Goal: Transaction & Acquisition: Register for event/course

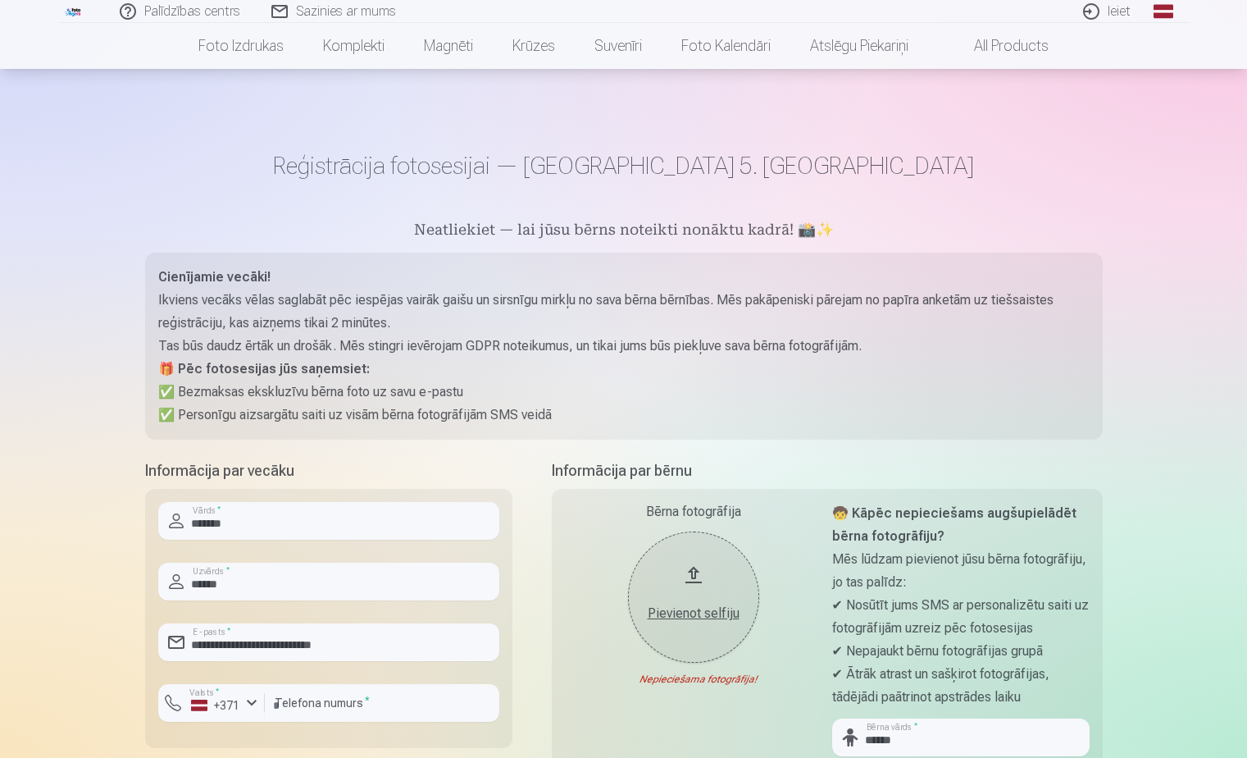
scroll to position [273, 0]
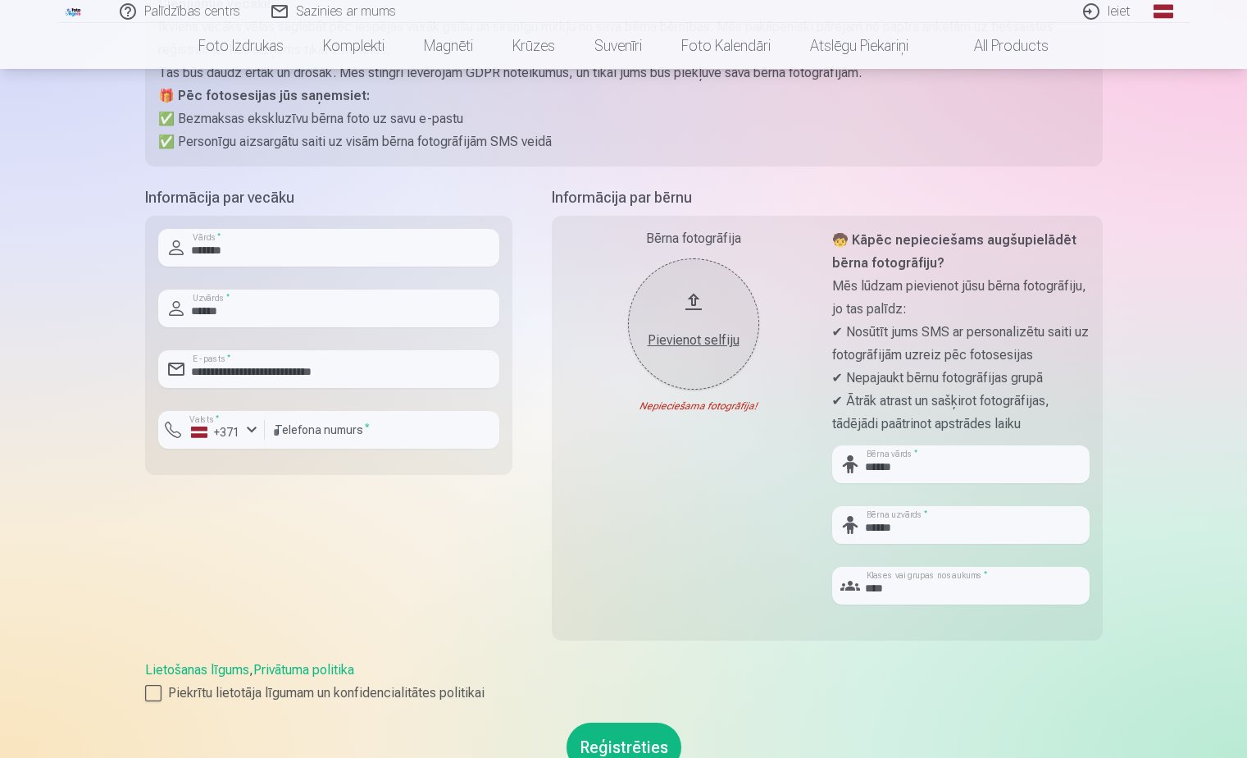
click at [704, 336] on div "Pievienot selfiju" at bounding box center [693, 340] width 98 height 20
click at [0, 0] on div "Nederīgs foto formāts!" at bounding box center [0, 0] width 0 height 0
click at [713, 339] on div "Pievienot selfiju" at bounding box center [693, 340] width 98 height 20
click at [683, 337] on div "Pievienot selfiju" at bounding box center [693, 340] width 98 height 20
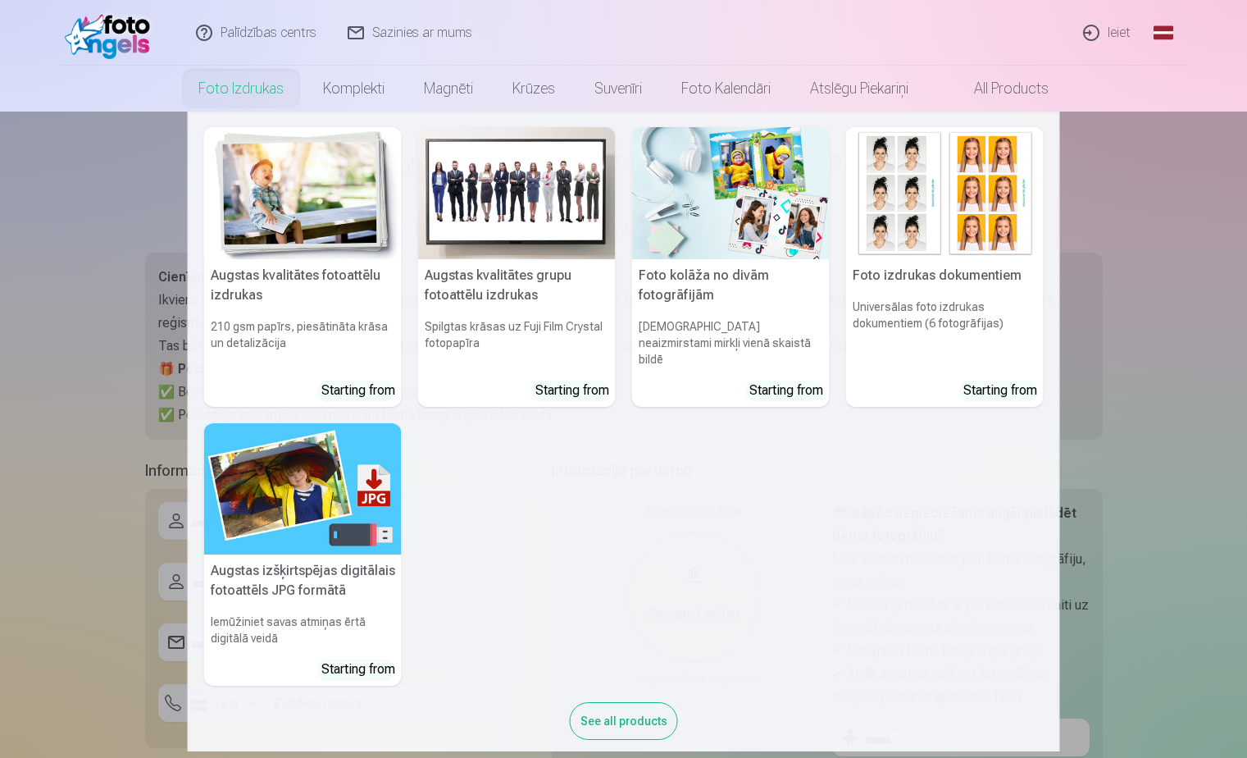
scroll to position [0, 0]
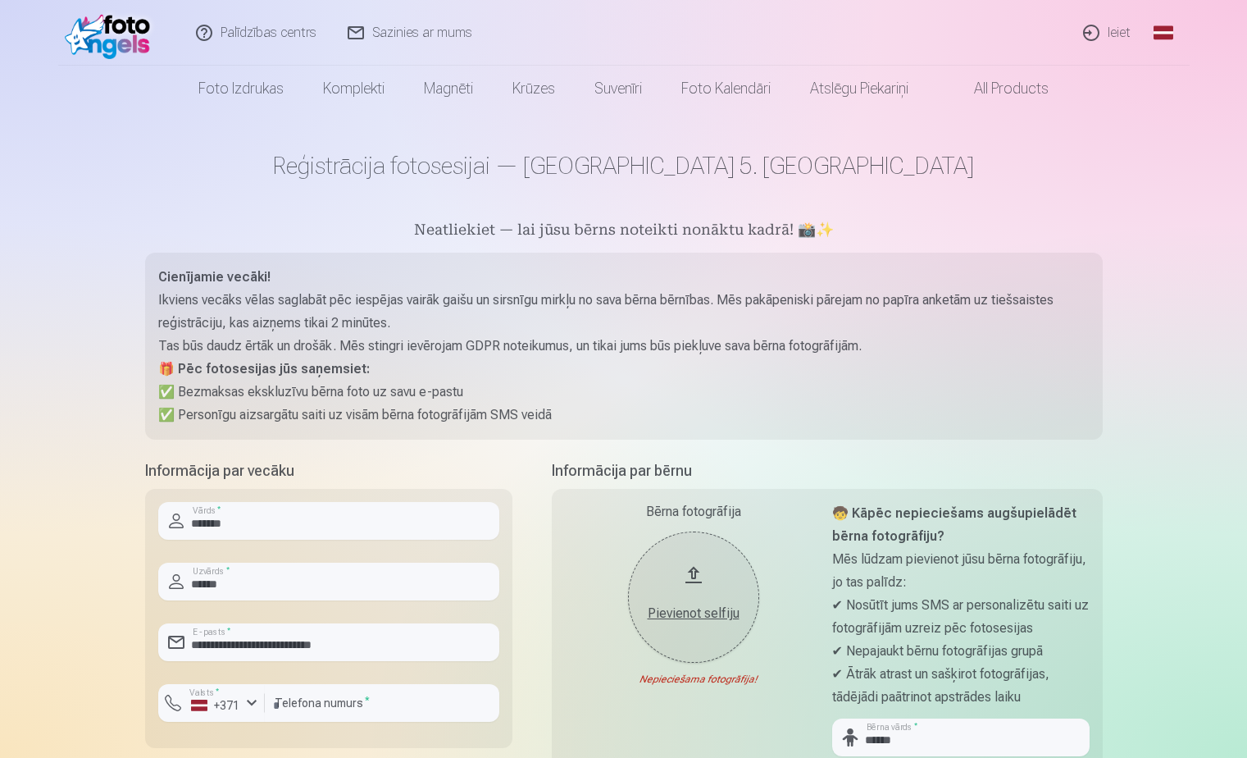
click at [700, 611] on div "Pievienot selfiju" at bounding box center [693, 613] width 98 height 20
click at [725, 608] on div "Pievienot selfiju" at bounding box center [693, 613] width 98 height 20
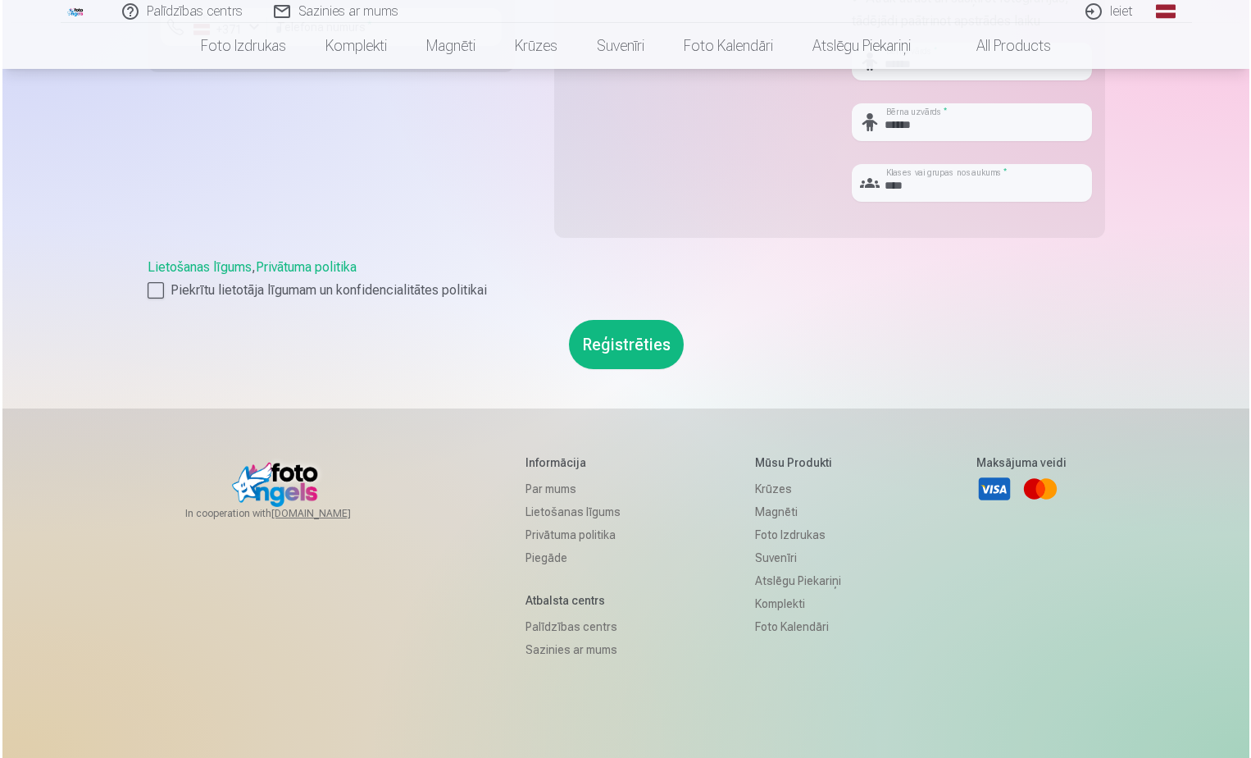
scroll to position [777, 0]
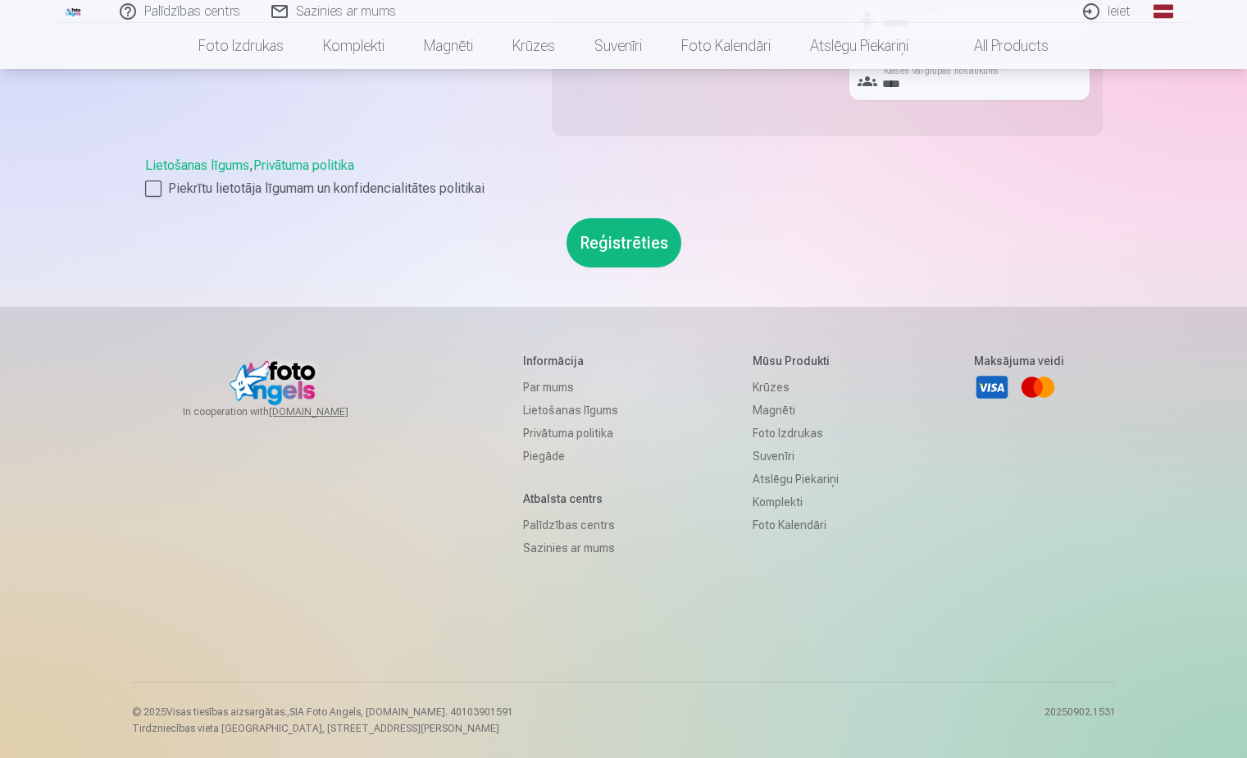
click at [631, 233] on button "Reģistrēties" at bounding box center [624, 242] width 115 height 49
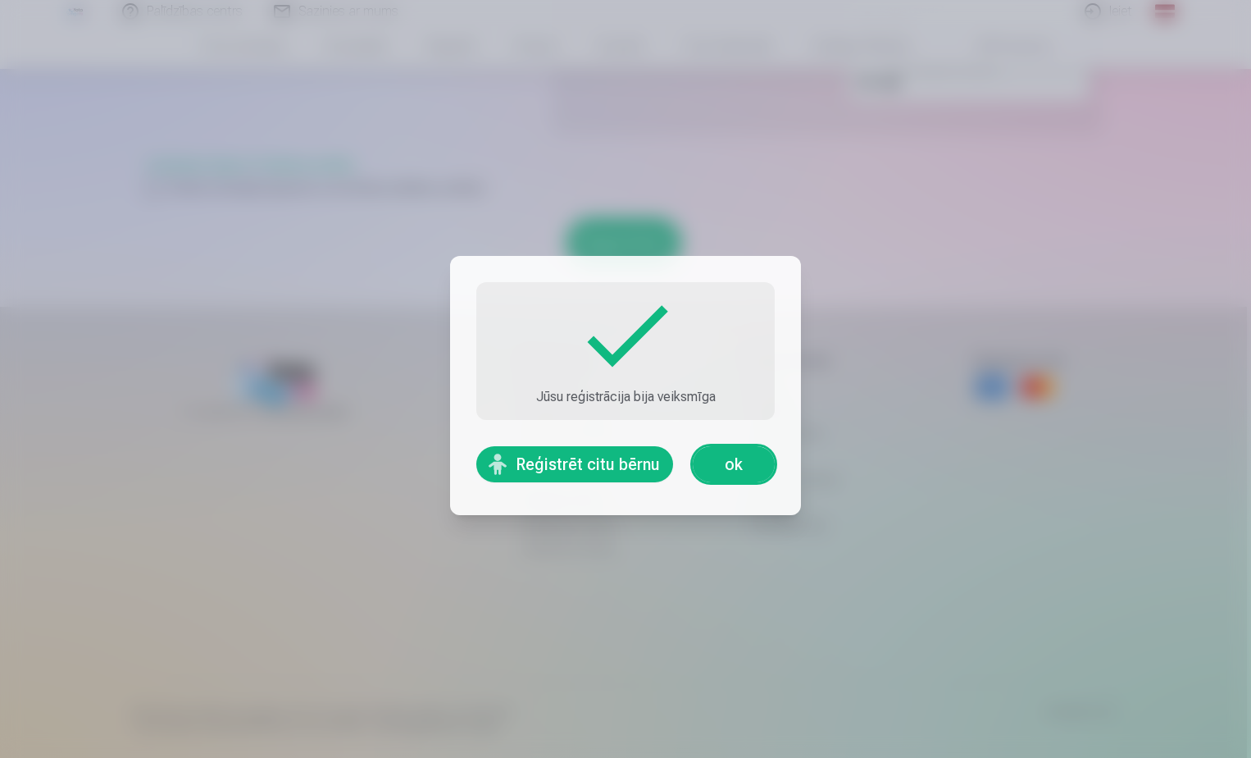
click at [754, 476] on link "ok" at bounding box center [734, 464] width 82 height 36
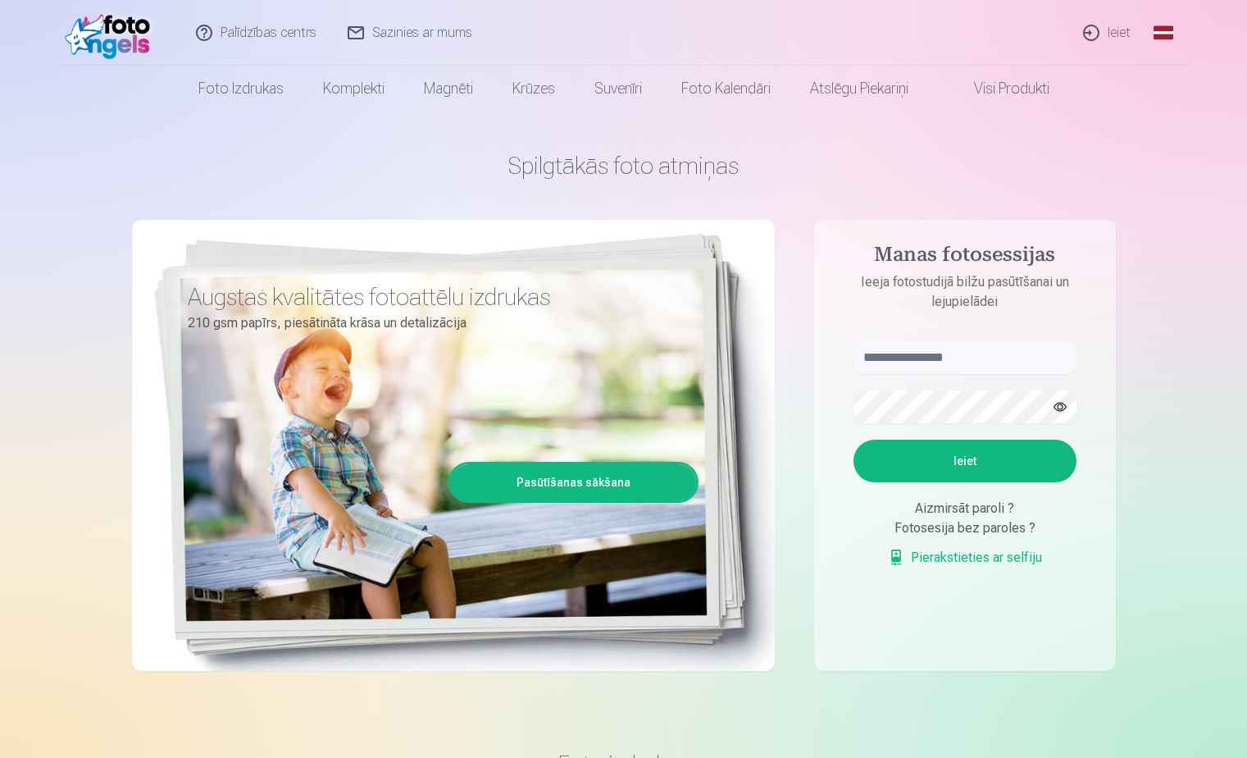
click at [998, 81] on link "Visi produkti" at bounding box center [998, 89] width 141 height 46
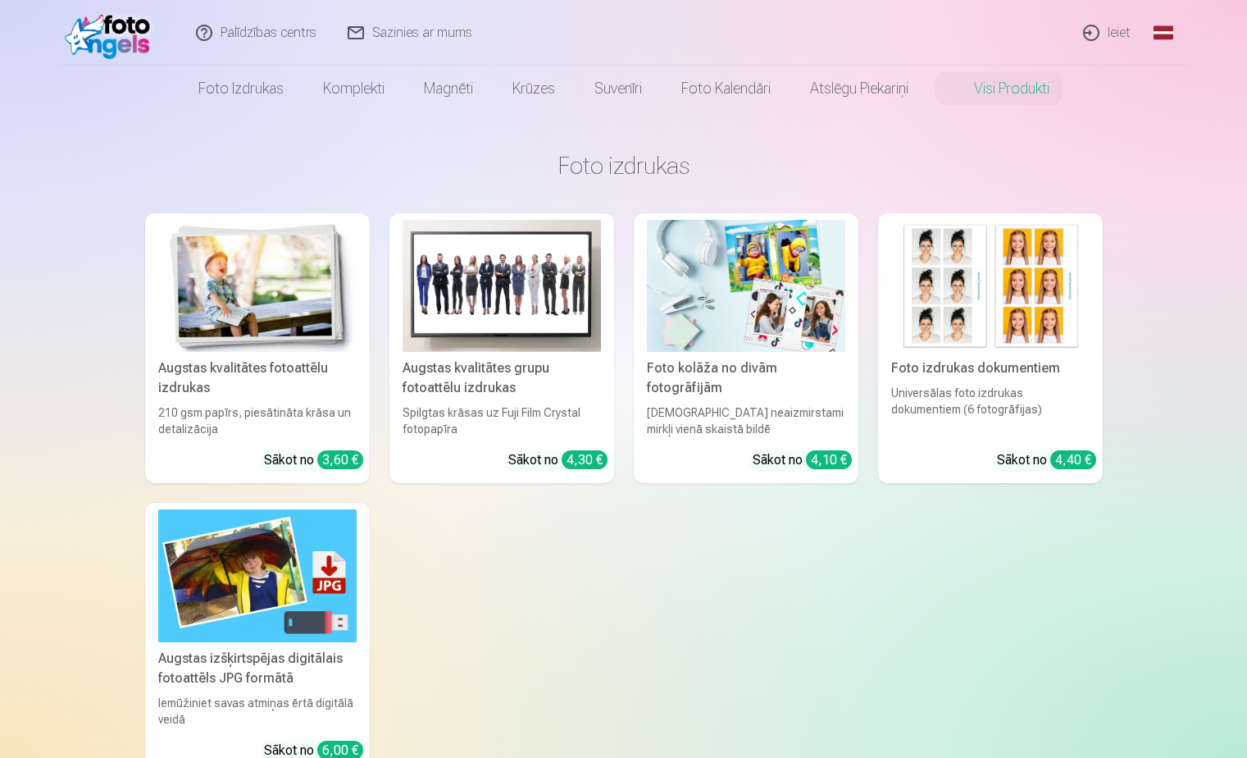
click at [810, 315] on img at bounding box center [746, 286] width 198 height 132
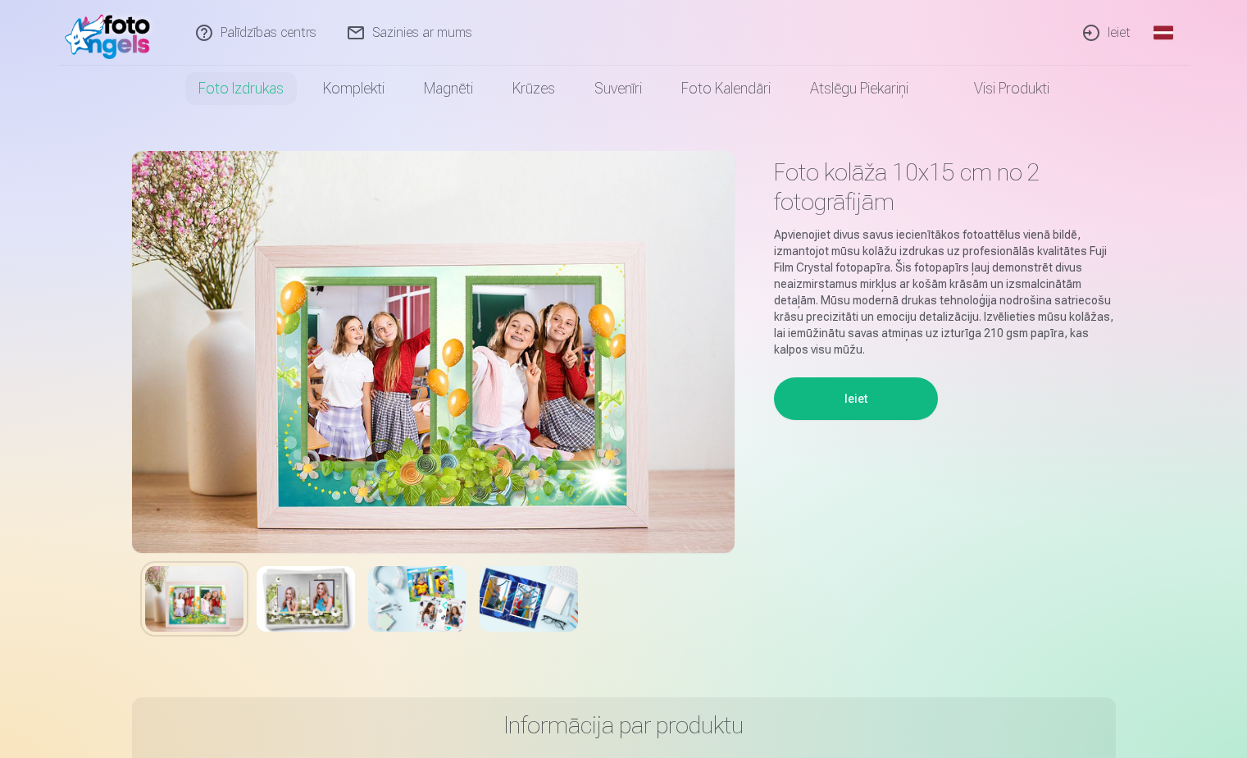
click at [548, 595] on img at bounding box center [529, 599] width 98 height 66
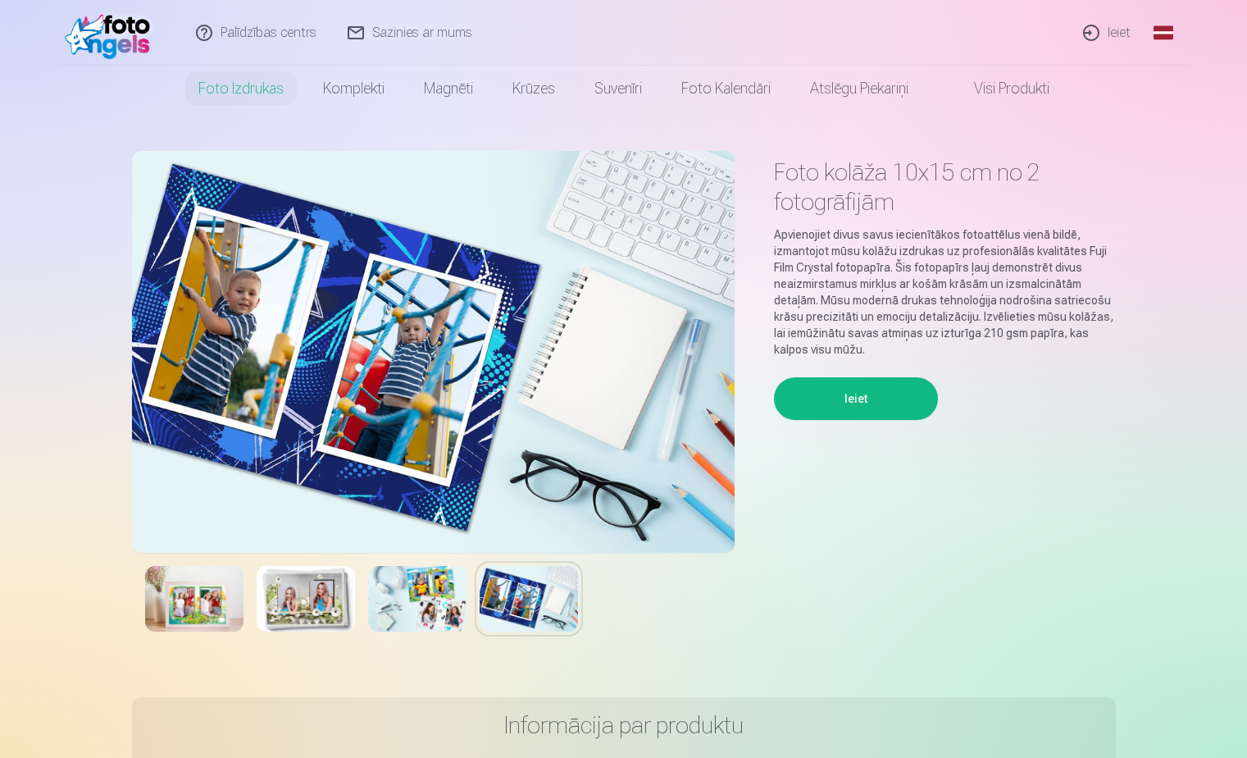
click at [389, 601] on img at bounding box center [417, 599] width 98 height 66
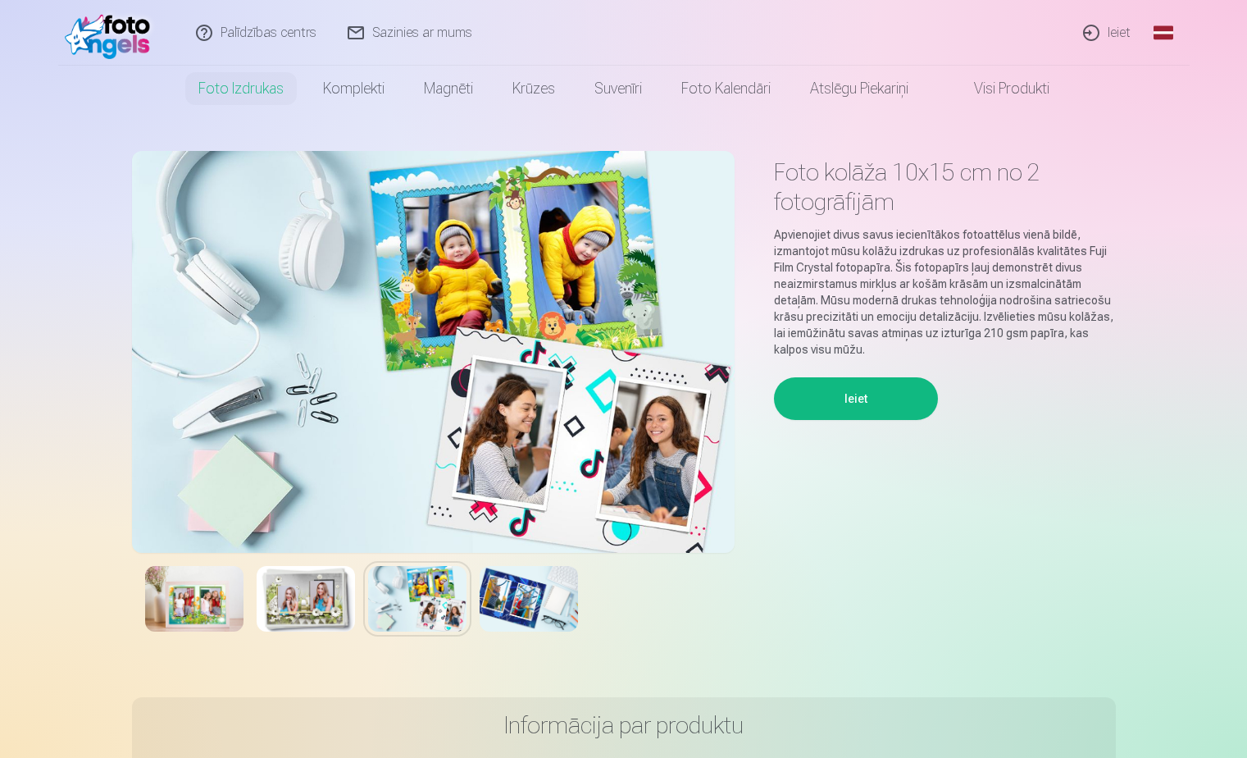
click at [317, 603] on img at bounding box center [306, 599] width 98 height 66
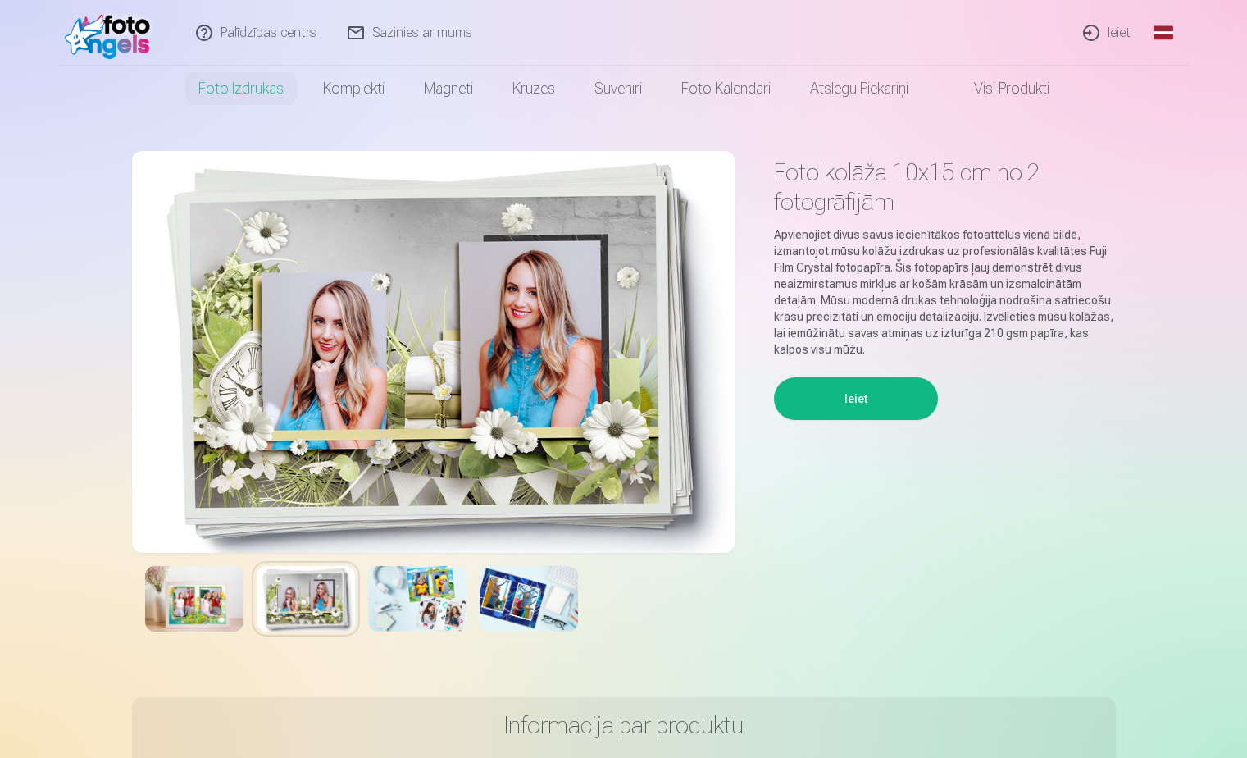
click at [244, 608] on div at bounding box center [433, 599] width 603 height 92
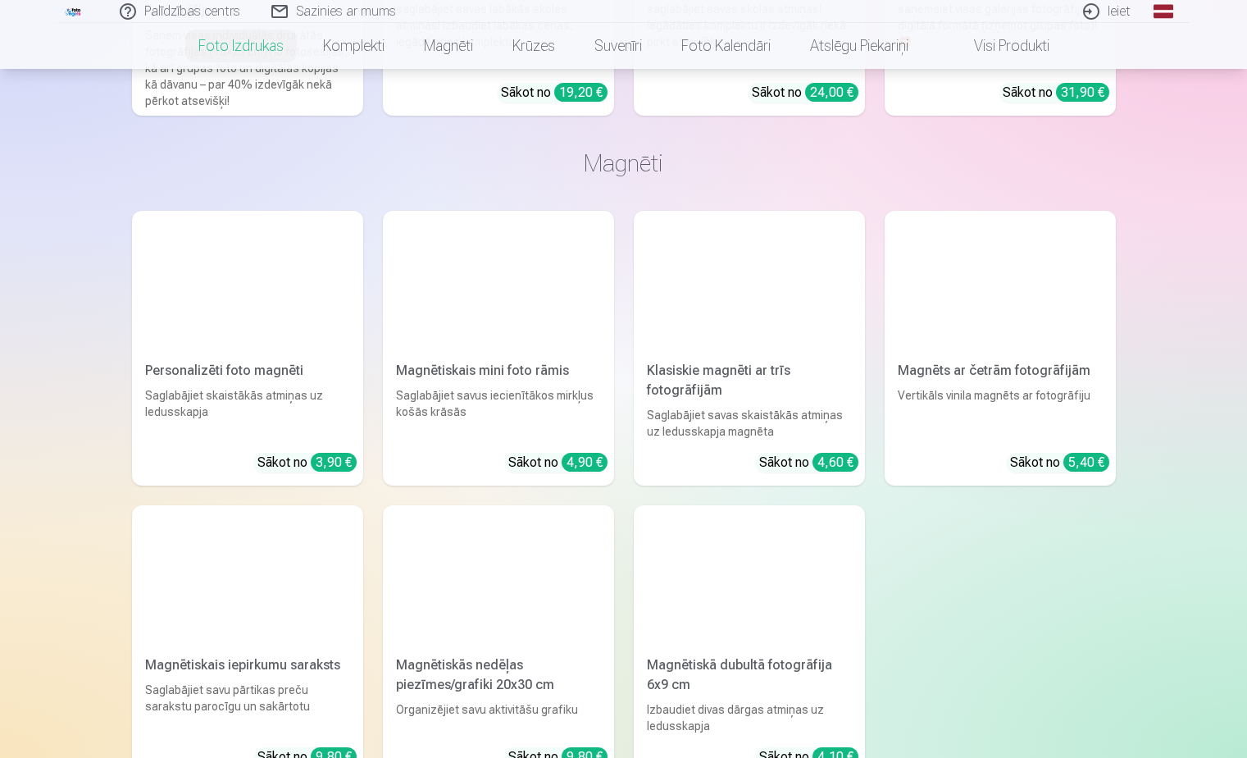
scroll to position [1913, 0]
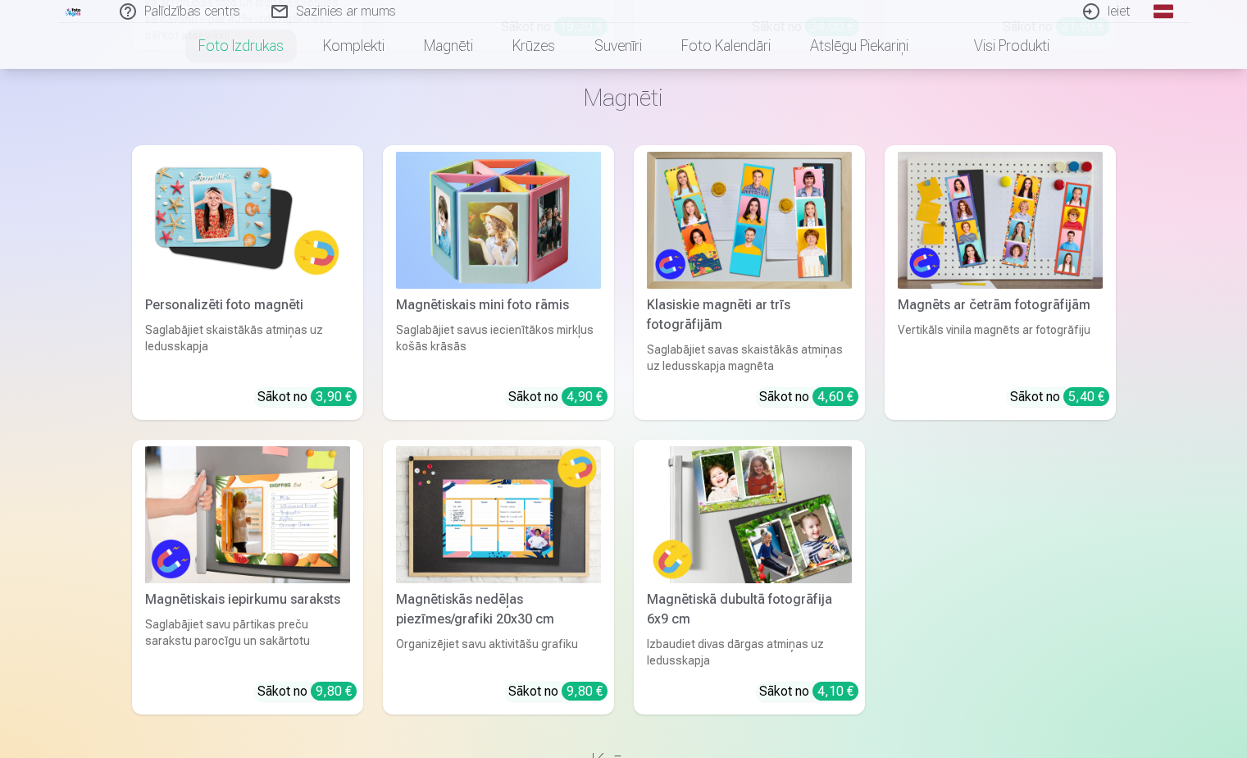
click at [787, 189] on img at bounding box center [749, 220] width 205 height 137
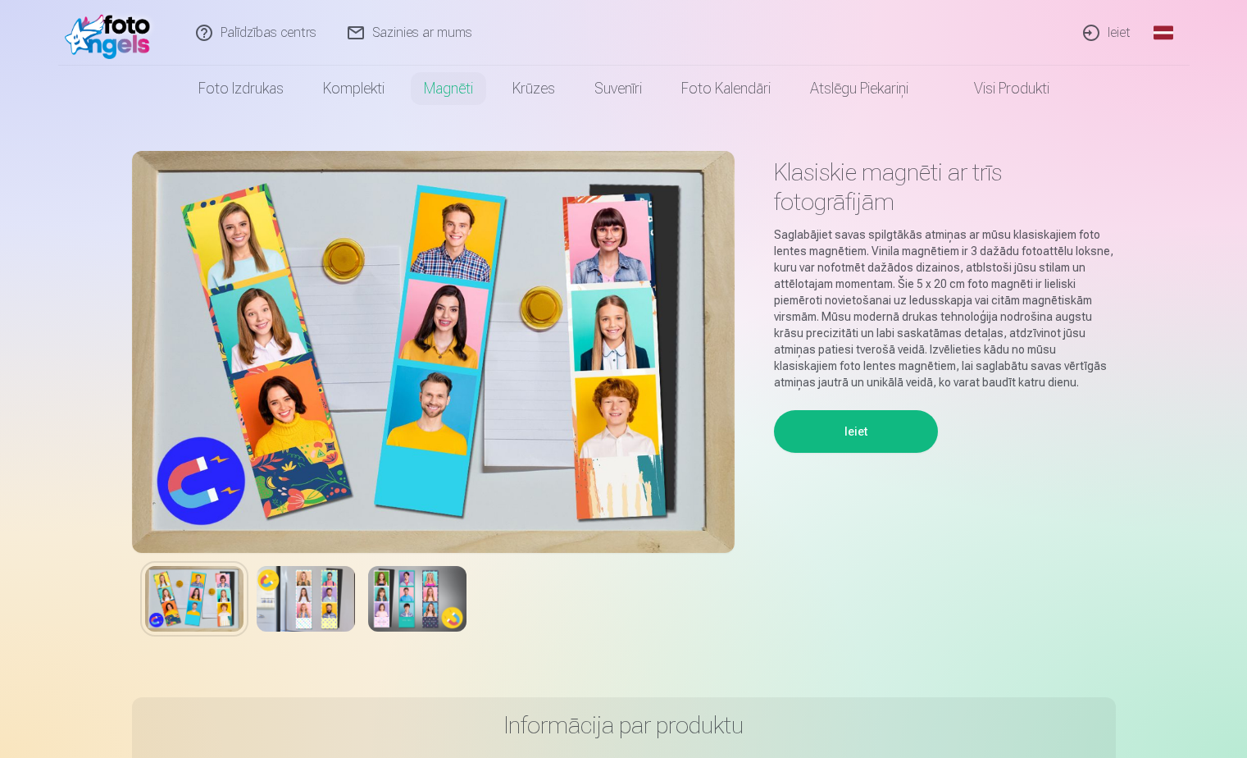
click at [312, 610] on img at bounding box center [306, 599] width 98 height 66
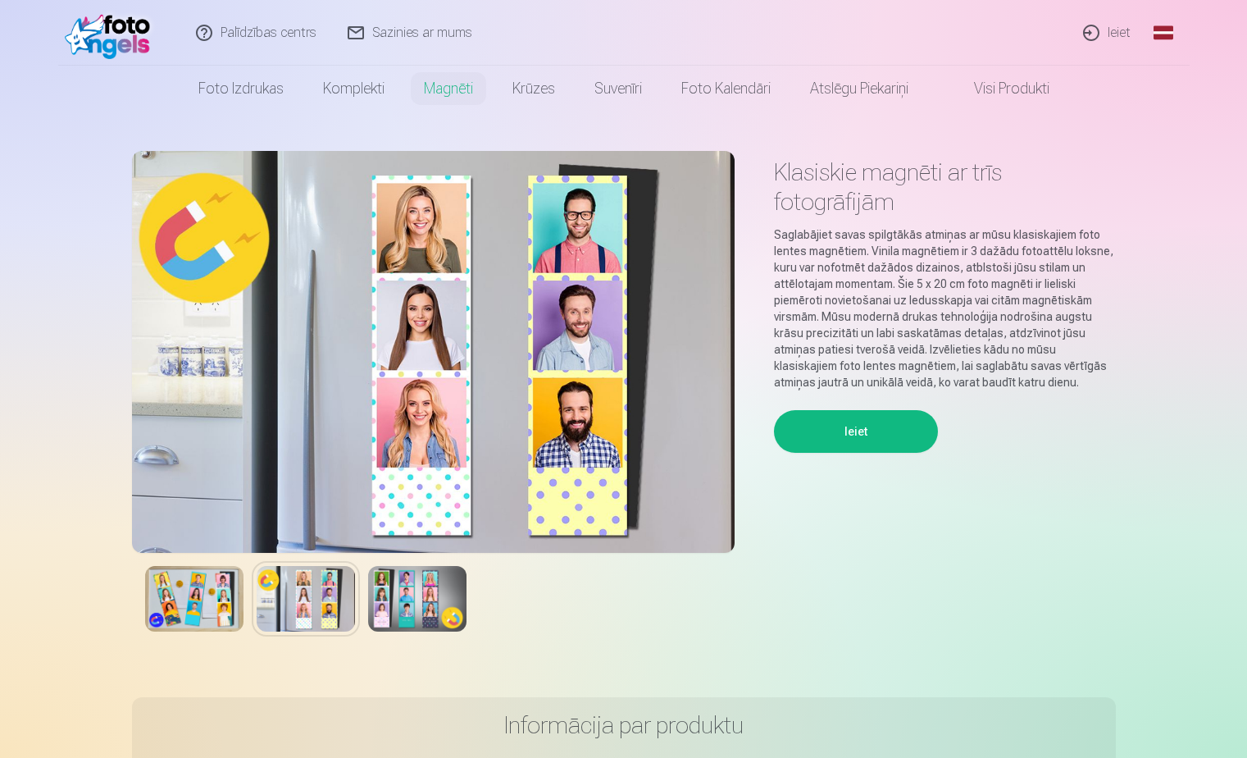
click at [400, 599] on img at bounding box center [417, 599] width 98 height 66
